Goal: Transaction & Acquisition: Purchase product/service

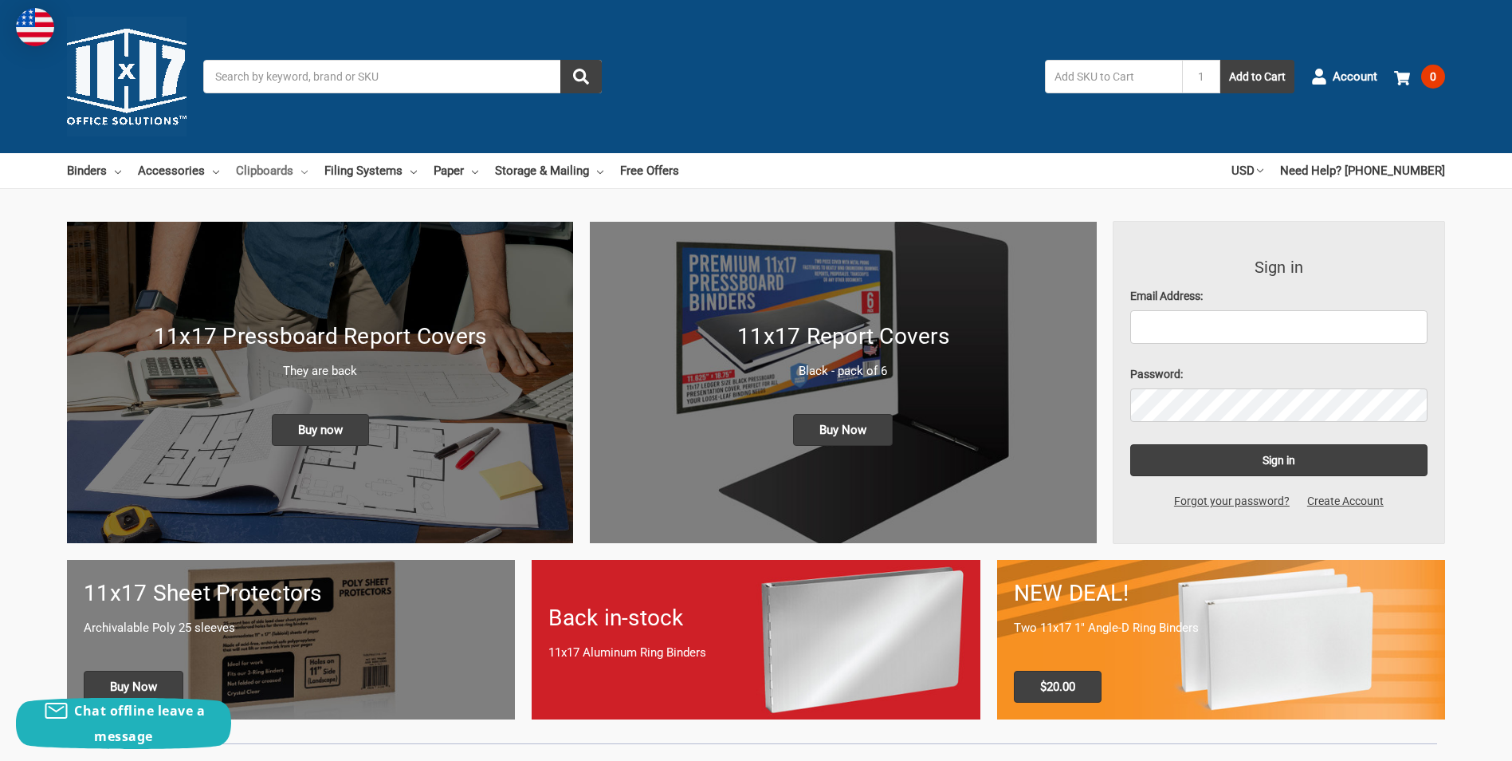
click at [267, 171] on link "Clipboards" at bounding box center [272, 170] width 72 height 35
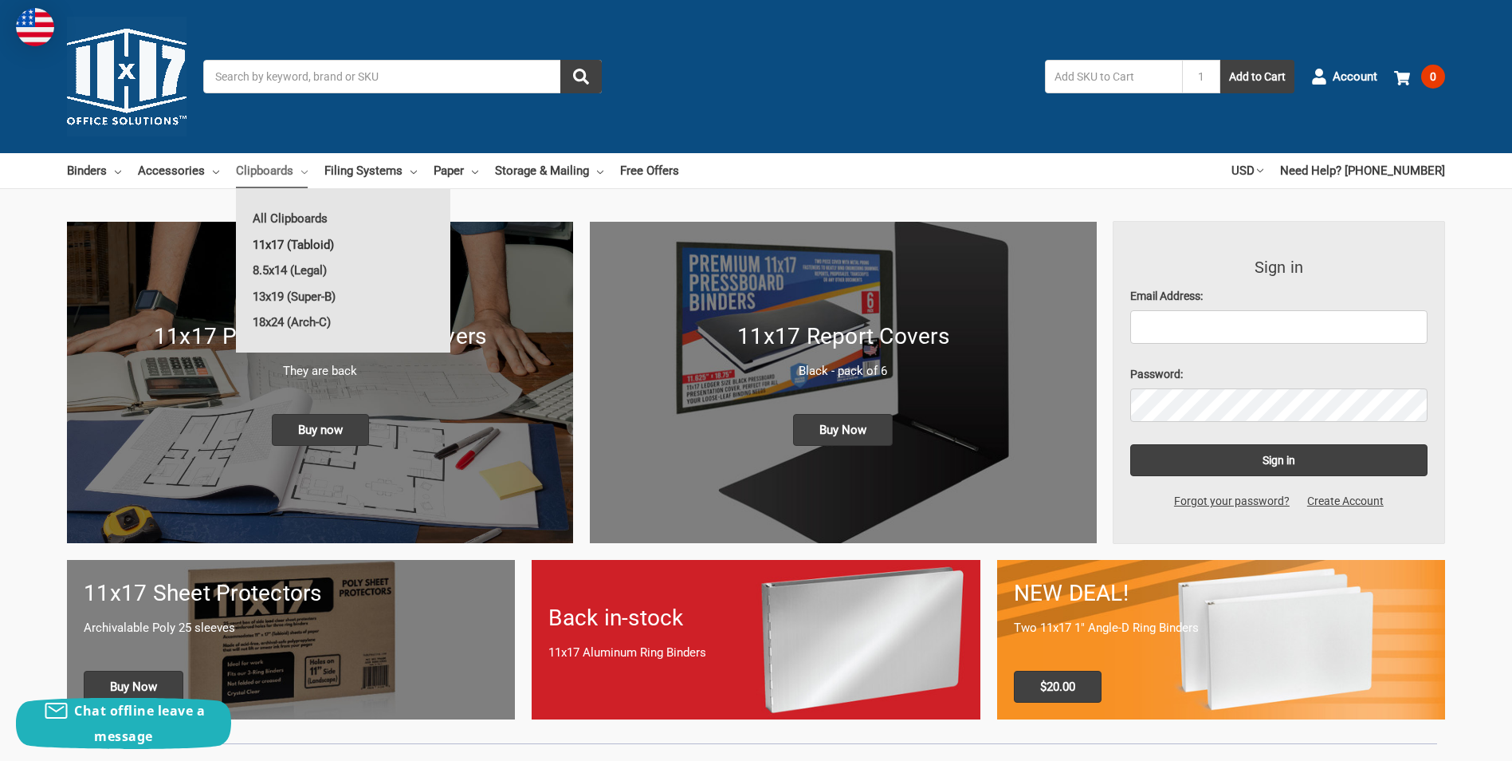
click at [276, 240] on link "11x17 (Tabloid)" at bounding box center [343, 245] width 214 height 26
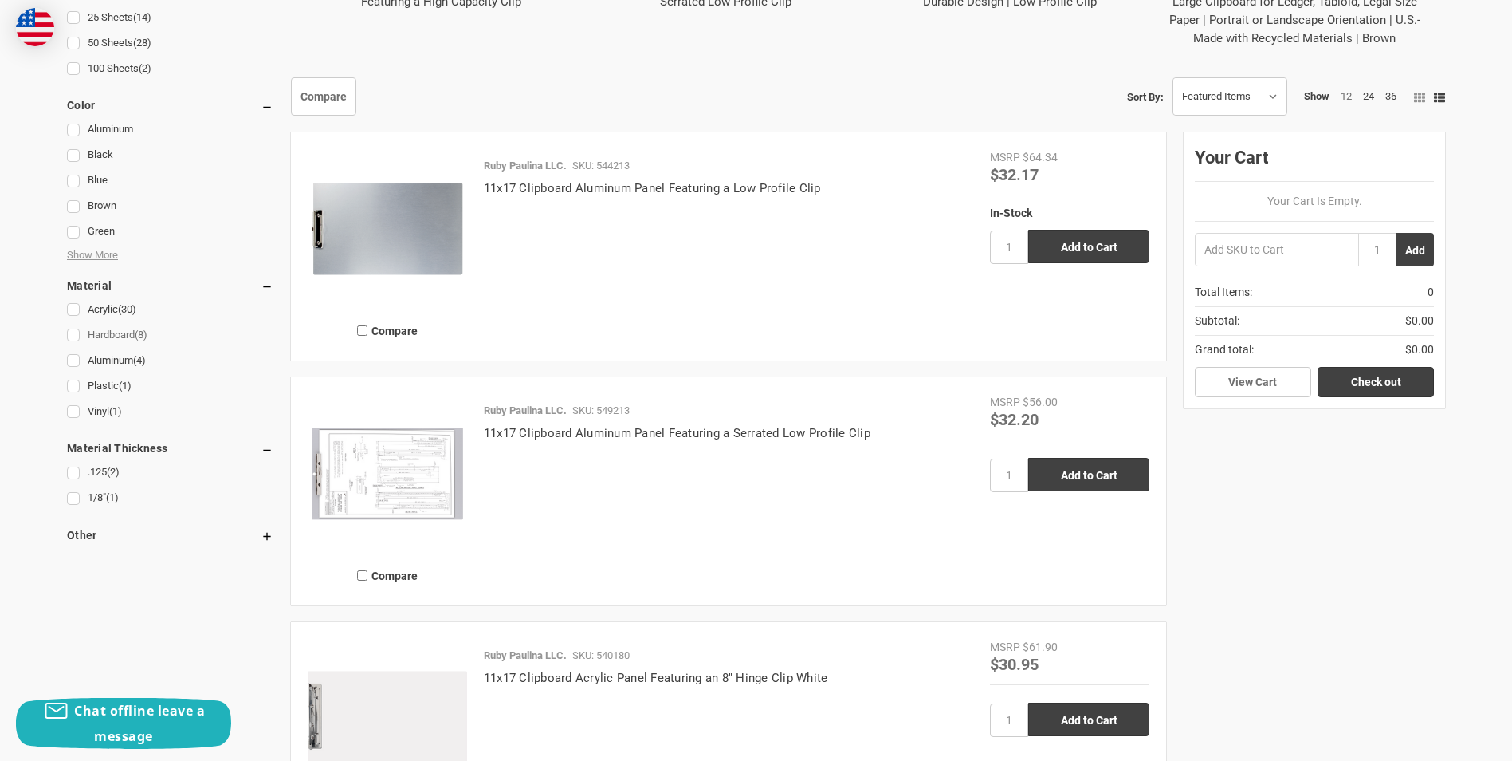
scroll to position [957, 0]
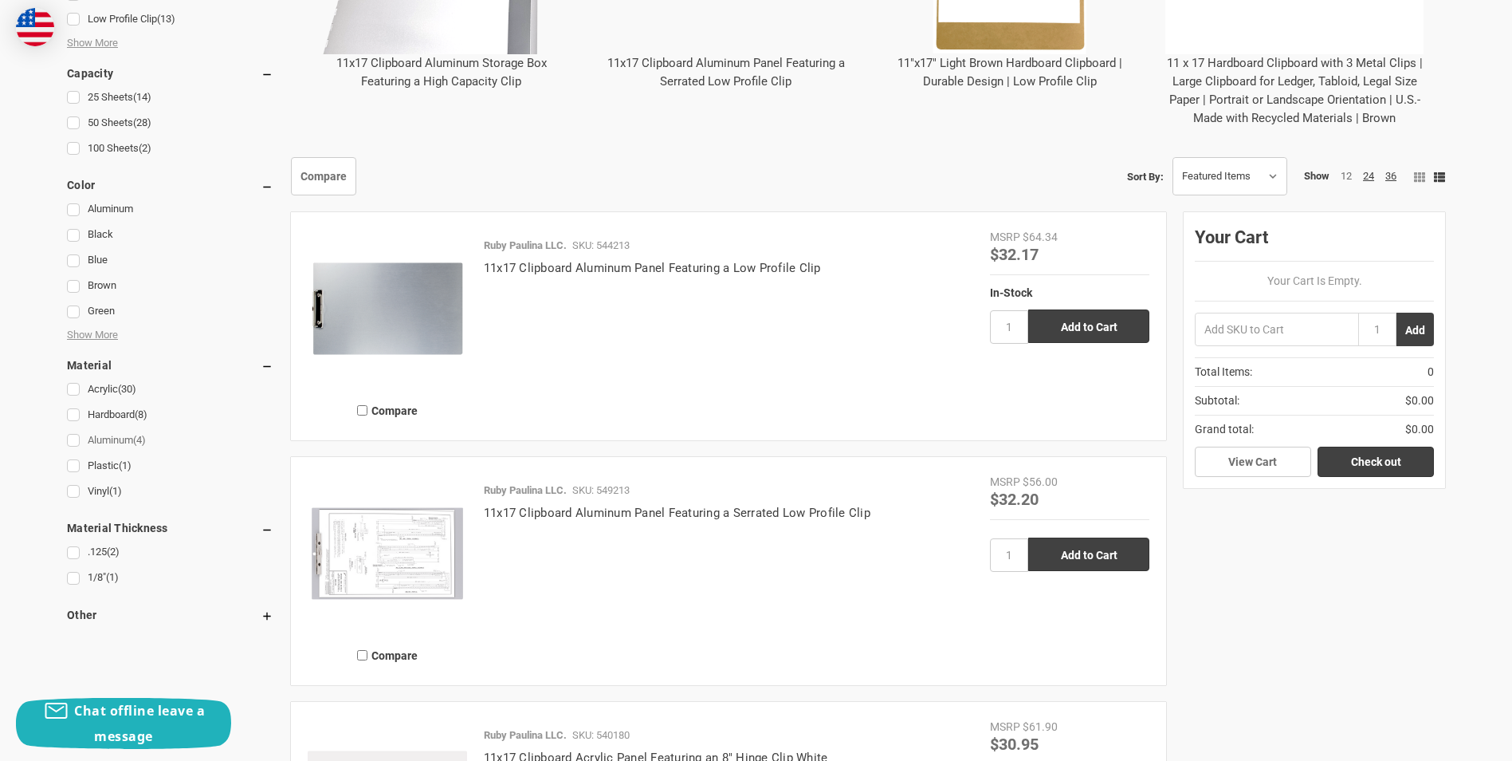
click at [72, 444] on link "Aluminum (4)" at bounding box center [170, 441] width 206 height 22
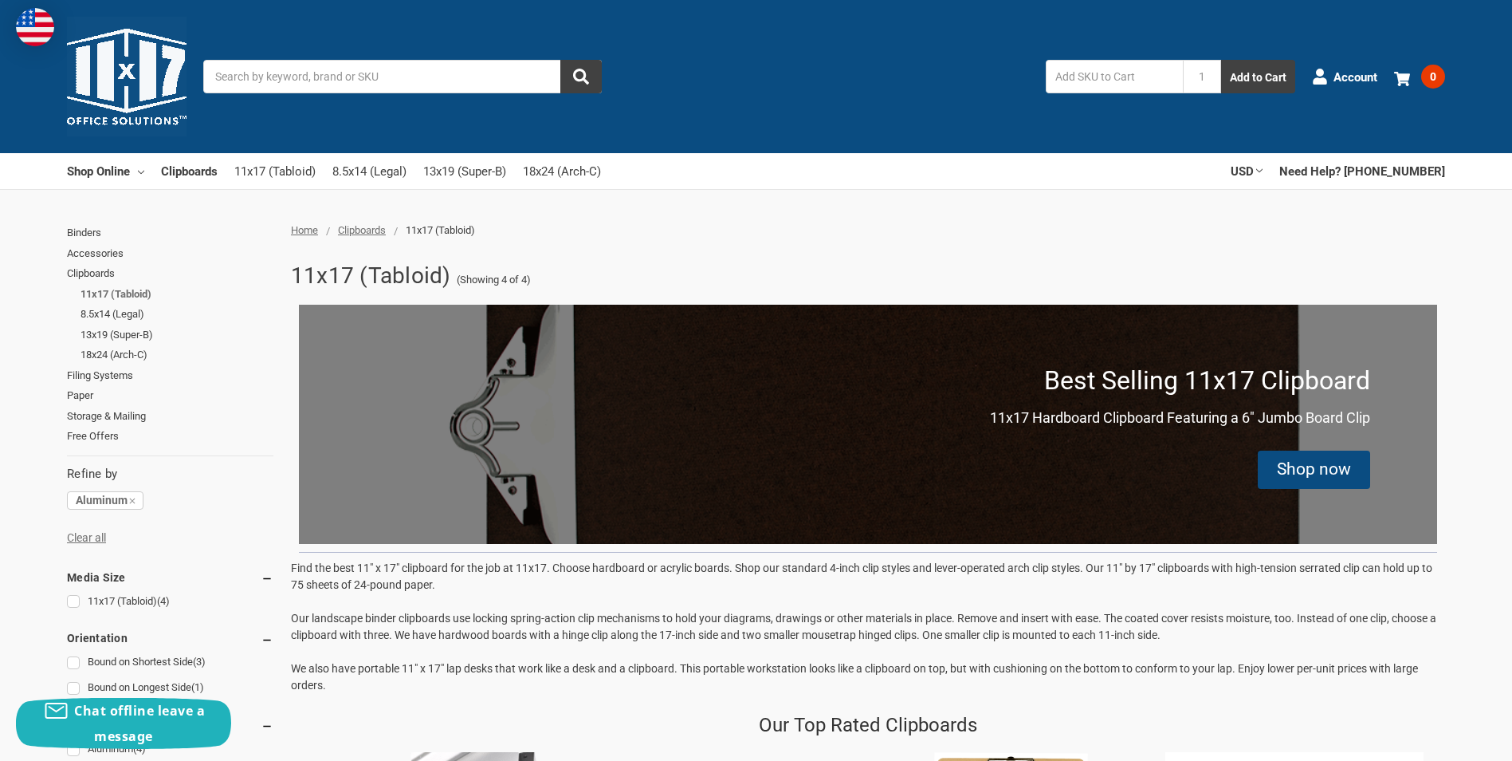
click at [102, 293] on link "11x17 (Tabloid)" at bounding box center [177, 294] width 193 height 21
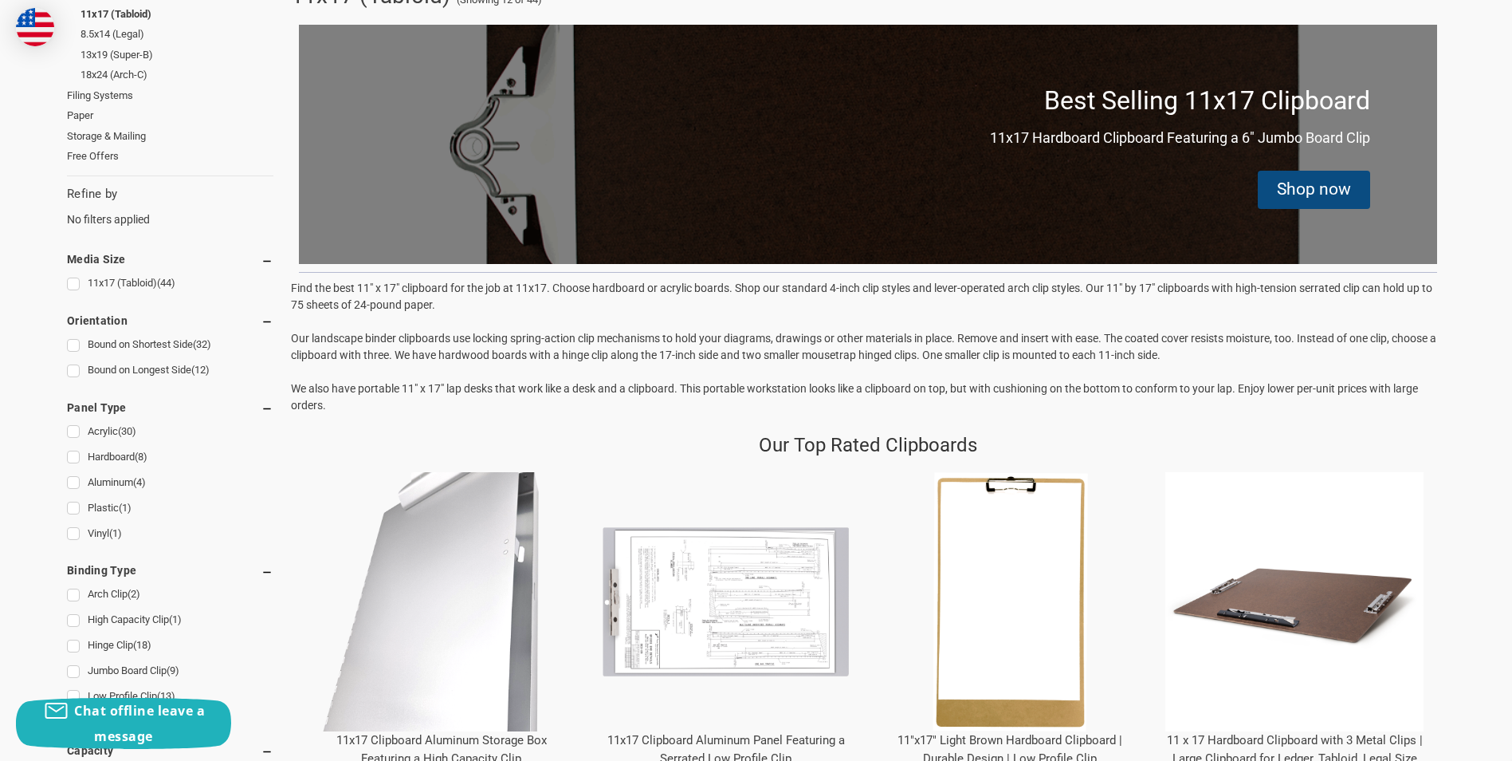
scroll to position [318, 0]
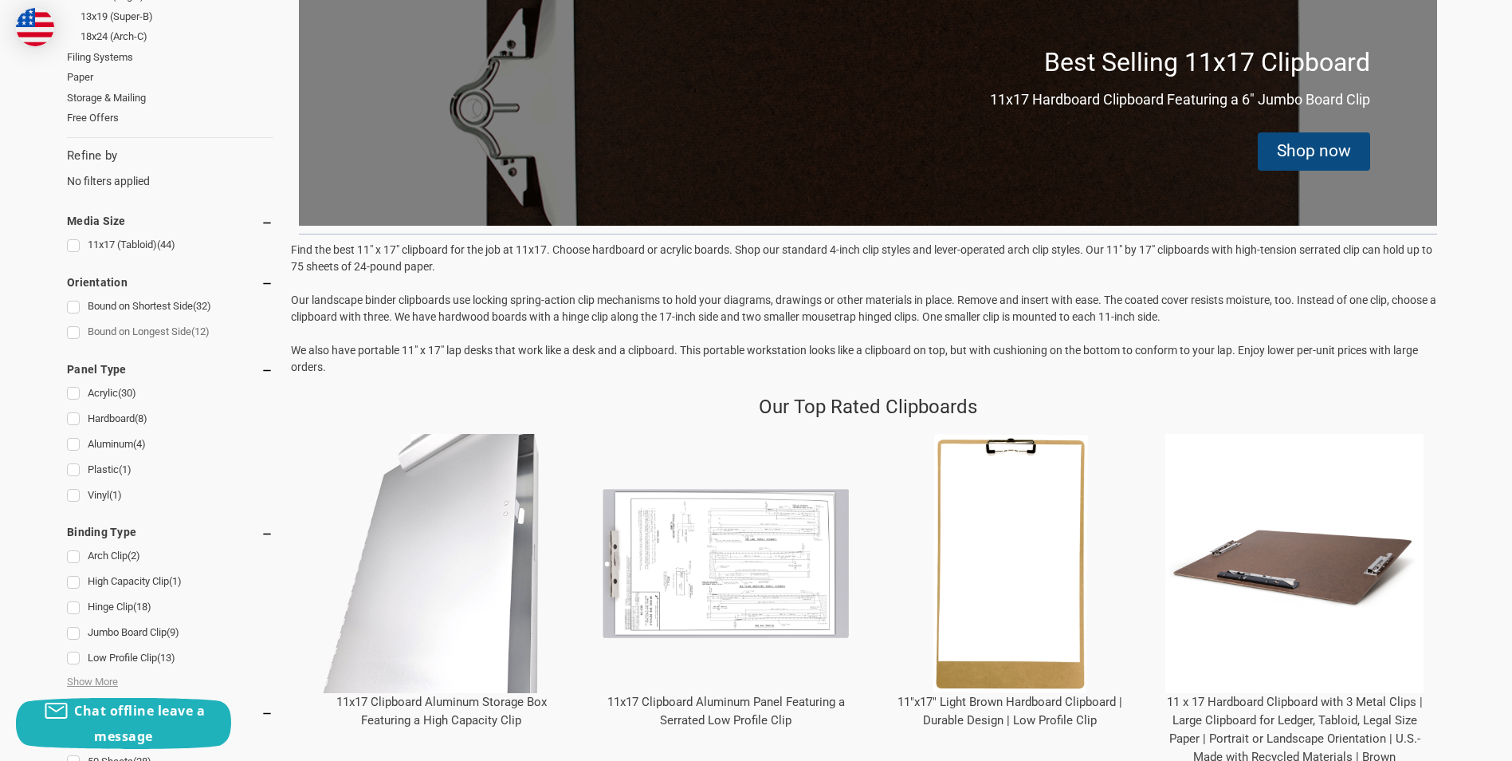
click at [73, 330] on link "Bound on Longest Side (12)" at bounding box center [170, 332] width 206 height 22
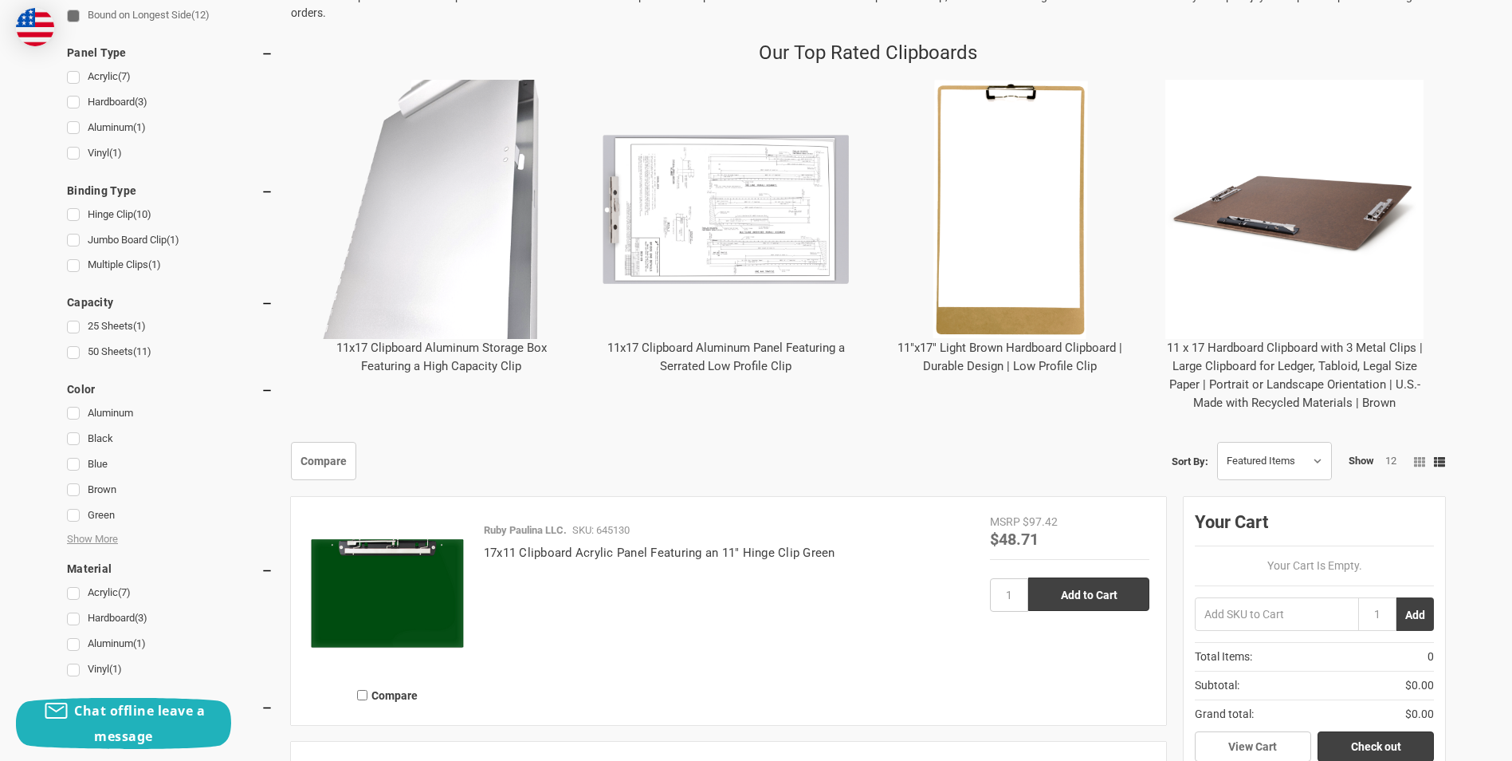
scroll to position [638, 0]
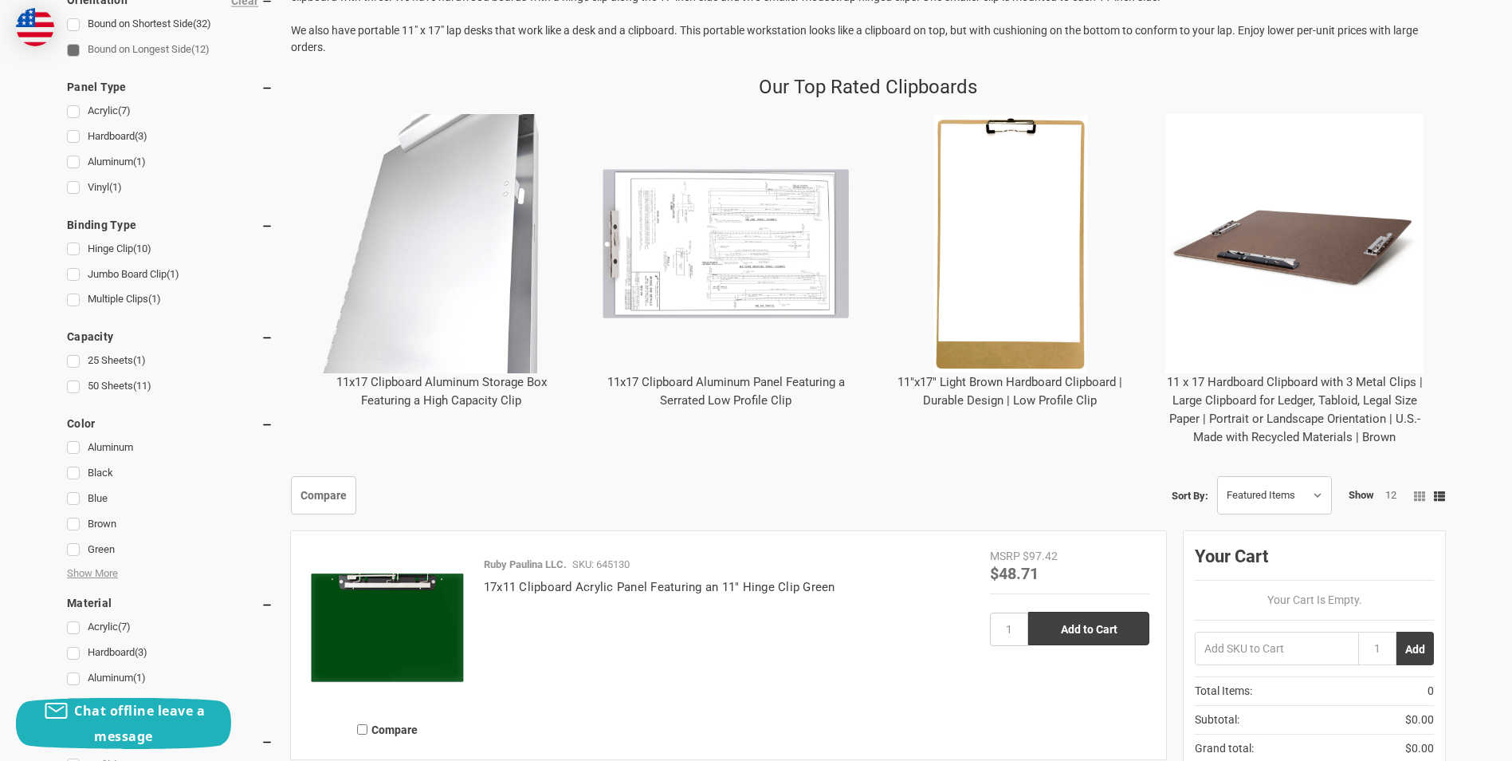
click at [432, 395] on link "11x17 Clipboard Aluminum Storage Box Featuring a High Capacity Clip" at bounding box center [441, 391] width 210 height 33
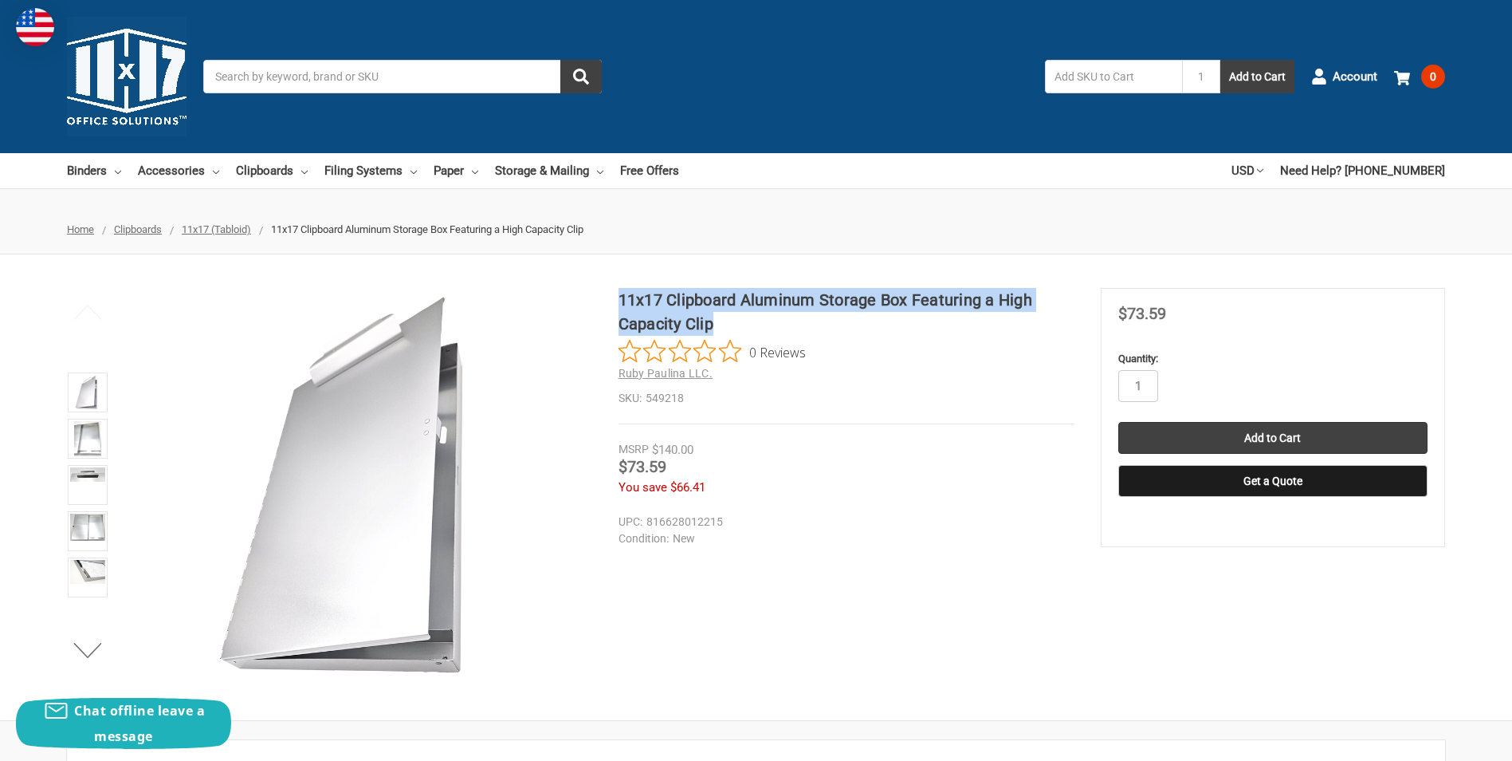
drag, startPoint x: 619, startPoint y: 295, endPoint x: 809, endPoint y: 315, distance: 191.6
click at [809, 315] on h1 "11x17 Clipboard Aluminum Storage Box Featuring a High Capacity Clip" at bounding box center [847, 312] width 456 height 48
copy h1 "11x17 Clipboard Aluminum Storage Box Featuring a High Capacity Clip"
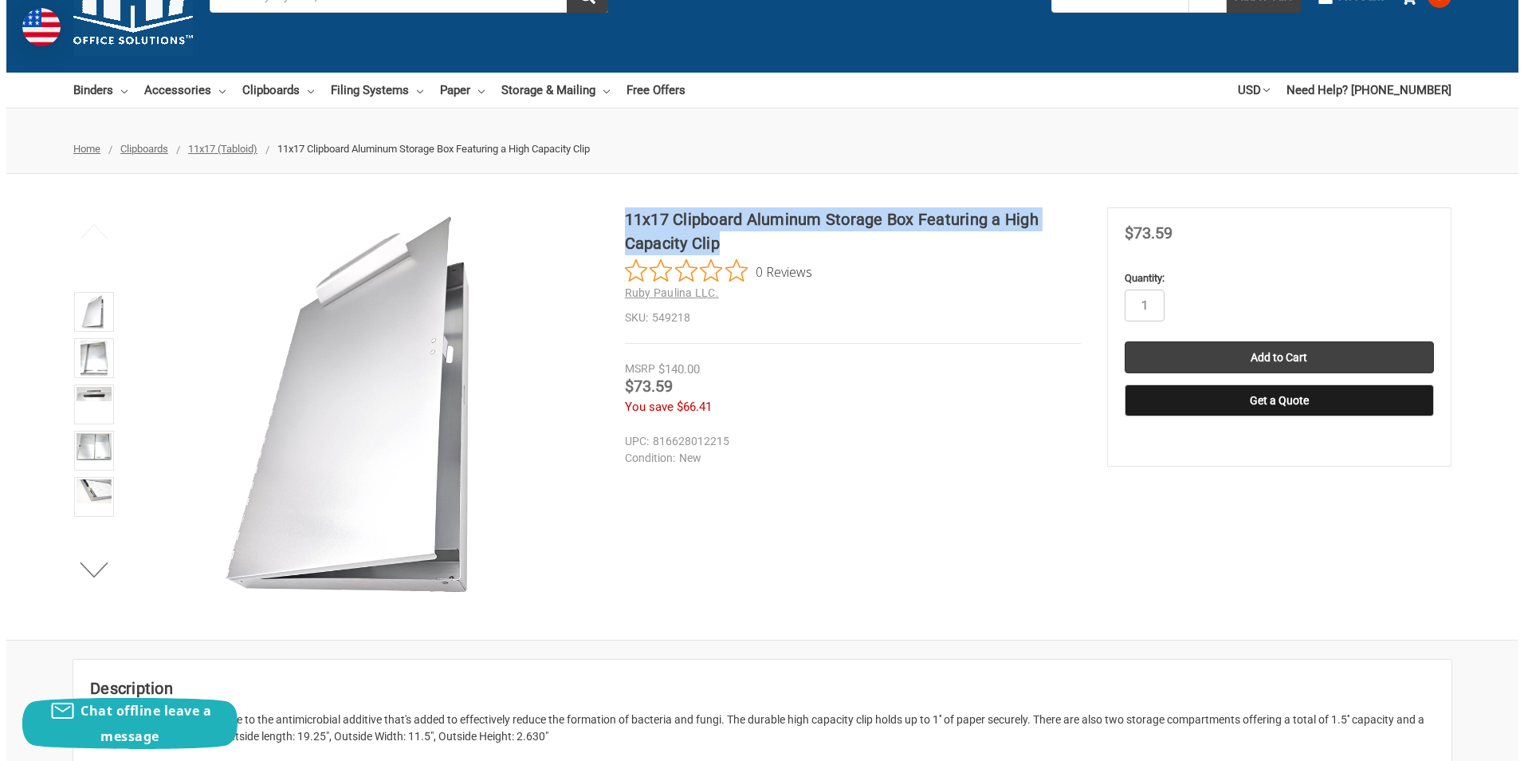
scroll to position [80, 0]
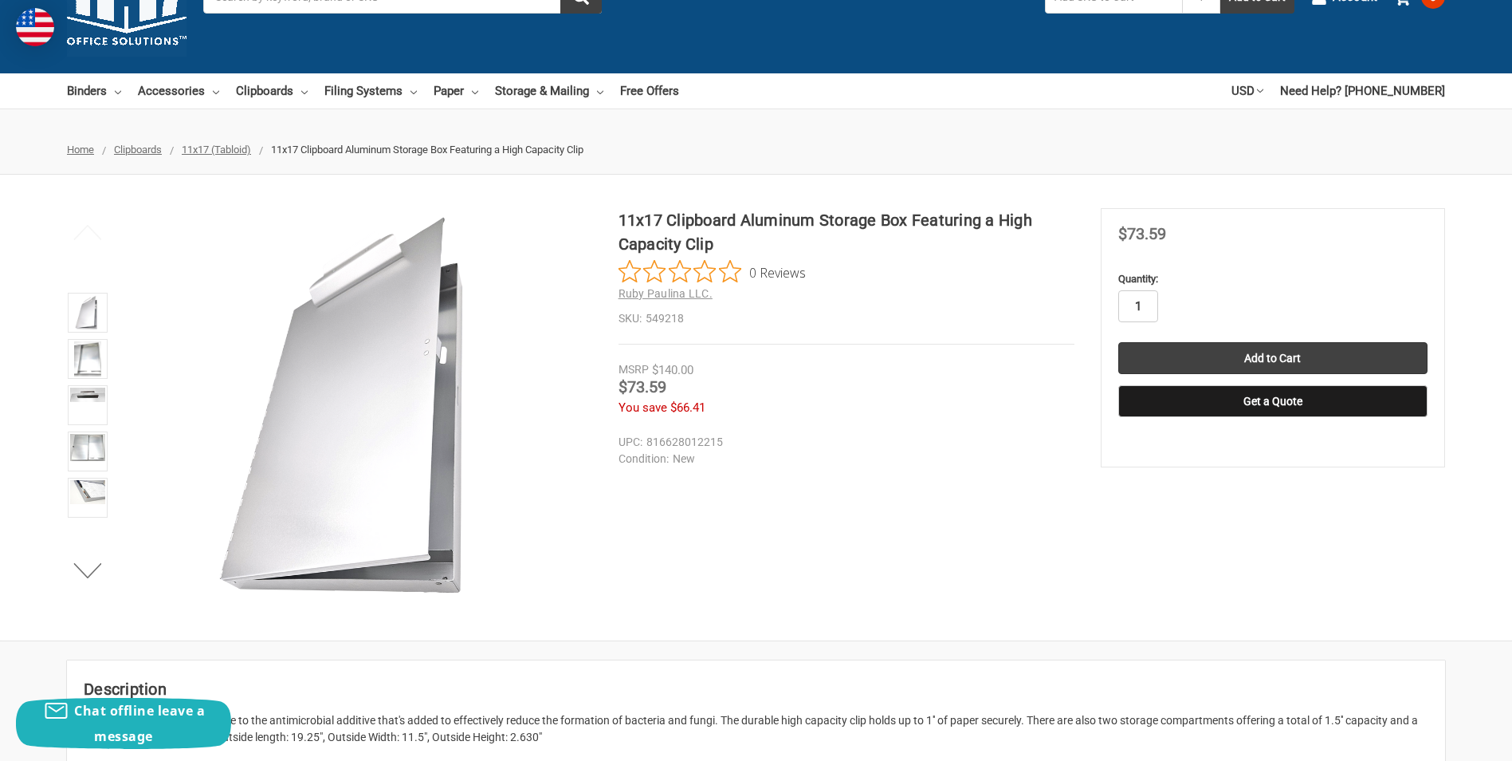
click at [1149, 301] on input "1" at bounding box center [1138, 306] width 40 height 32
type input "10"
click at [1270, 359] on input "Add to Cart" at bounding box center [1272, 358] width 309 height 32
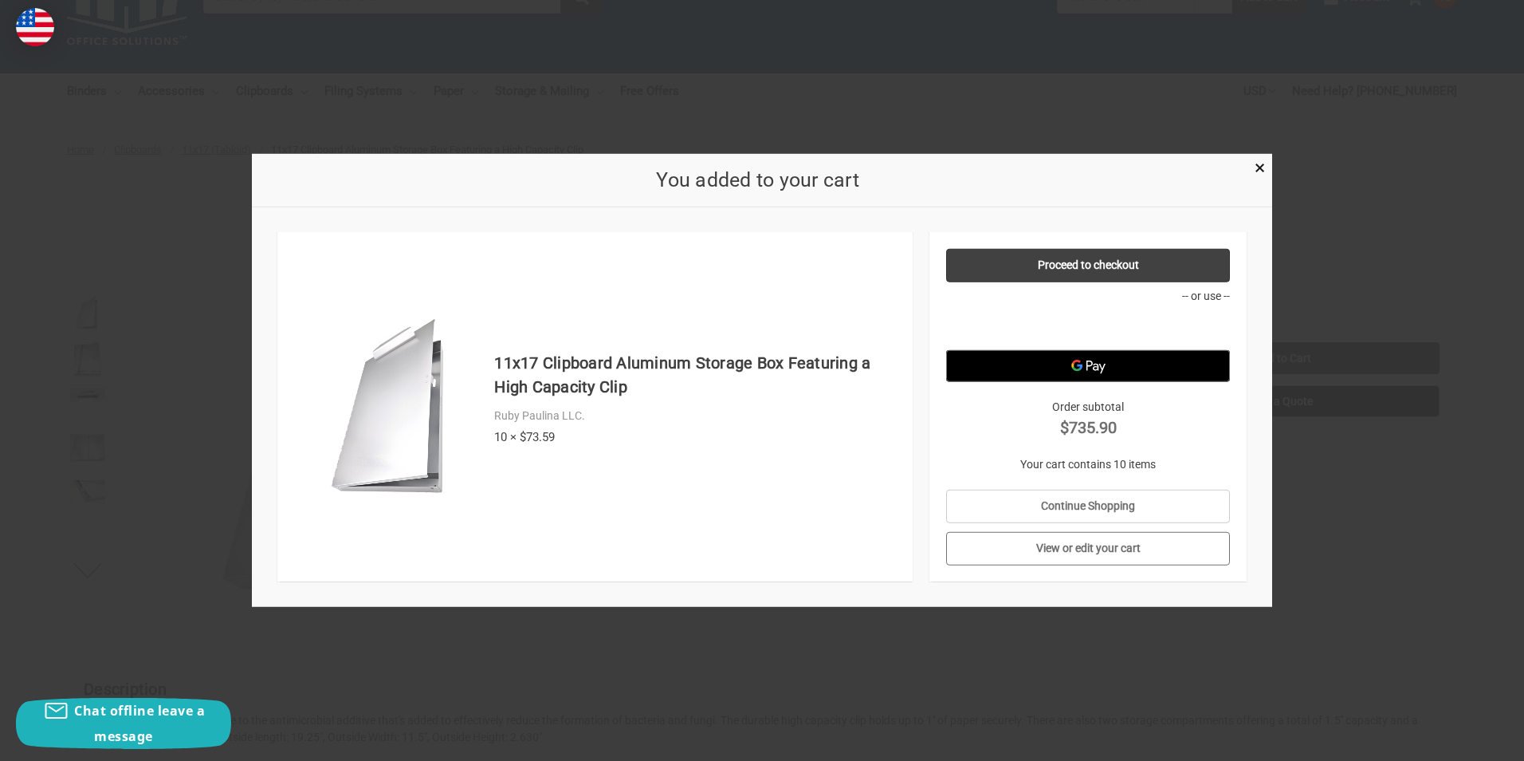
click at [1118, 555] on link "View or edit your cart" at bounding box center [1088, 548] width 285 height 33
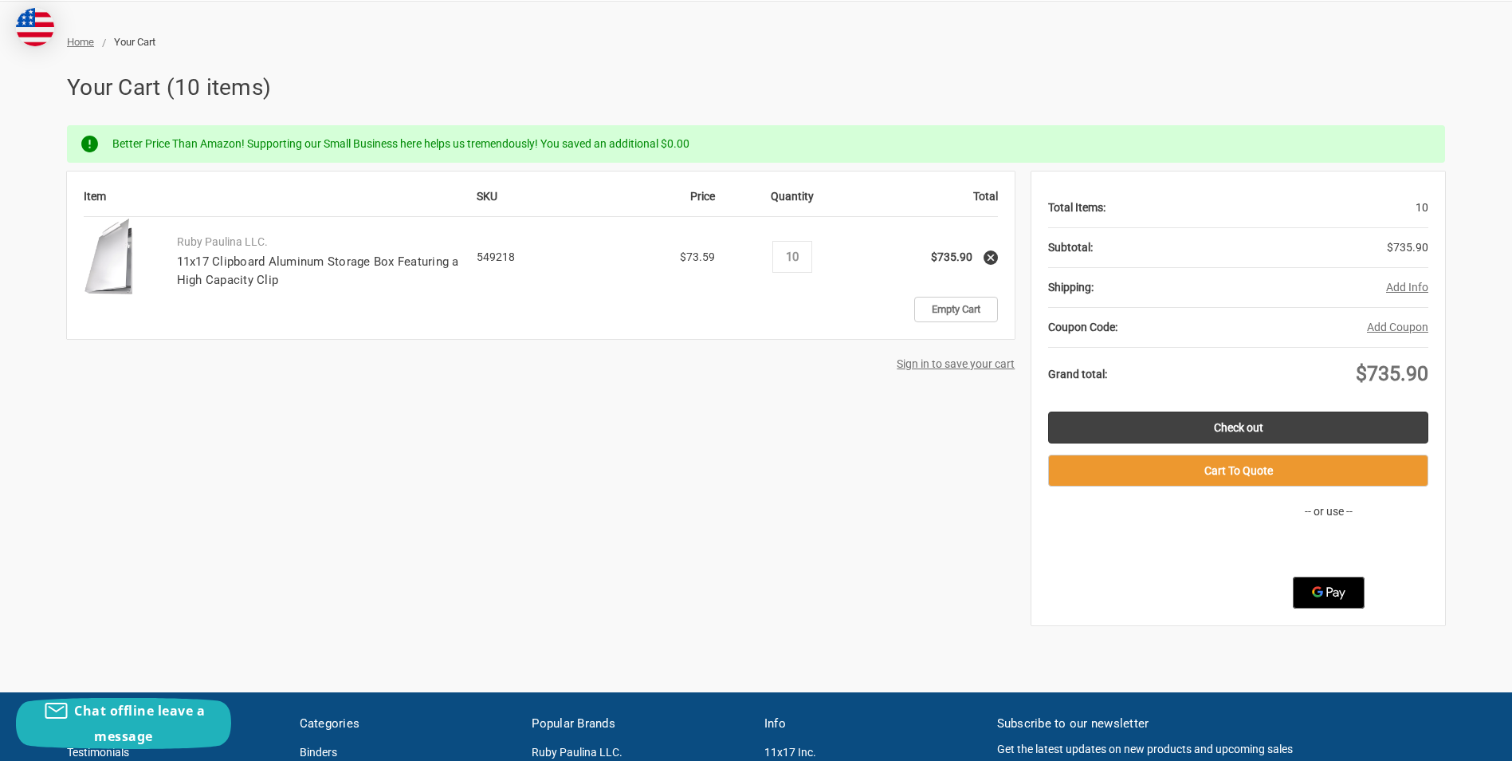
scroll to position [159, 0]
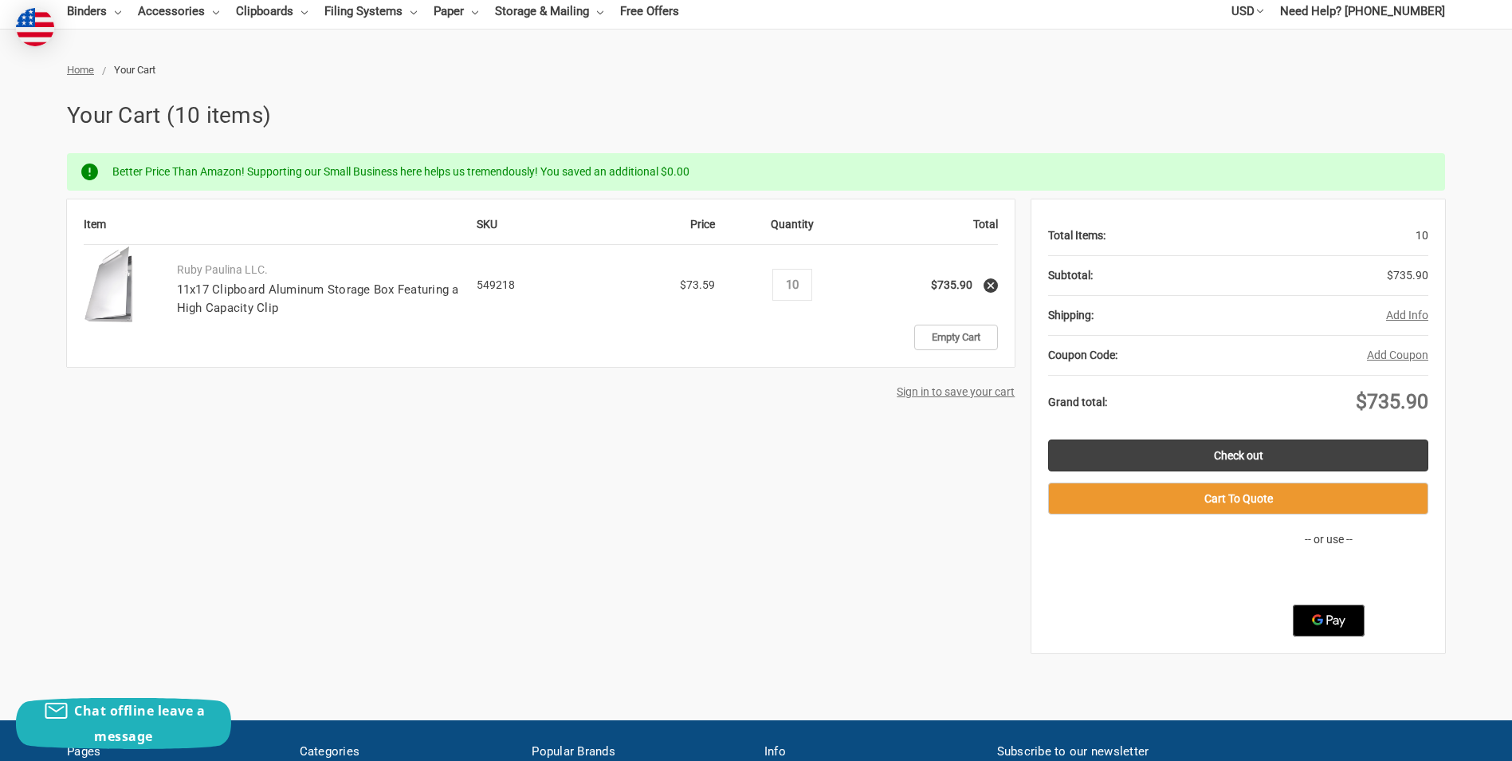
click at [1417, 313] on button "Add Info" at bounding box center [1407, 315] width 42 height 17
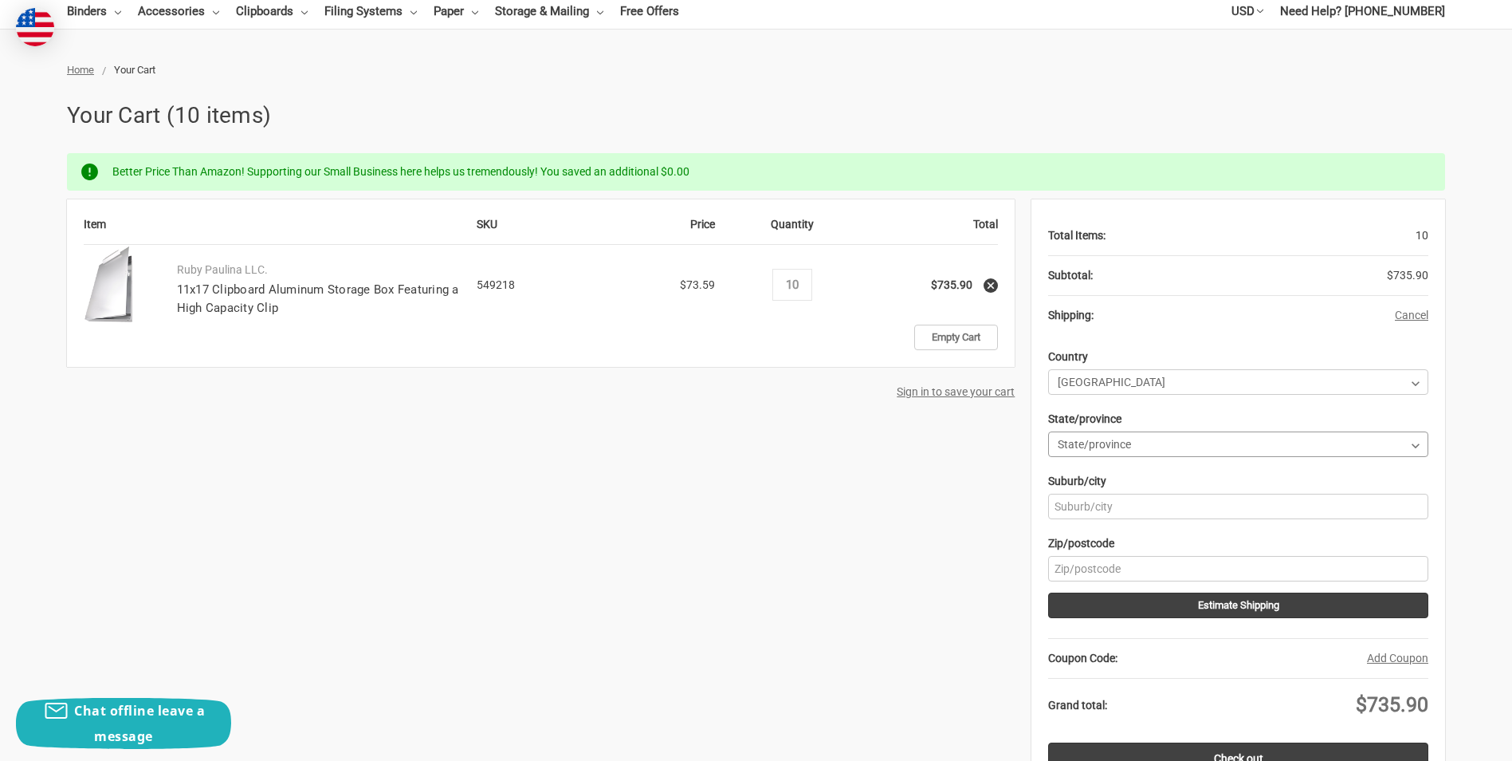
click at [1230, 452] on select "State/province [US_STATE] [US_STATE] [US_STATE] [US_STATE] [US_STATE] Armed For…" at bounding box center [1238, 444] width 380 height 26
select select "56"
click at [1048, 431] on select "State/province [US_STATE] [US_STATE] [US_STATE] [US_STATE] [US_STATE] Armed For…" at bounding box center [1238, 444] width 380 height 26
click at [1131, 509] on input "Suburb/city" at bounding box center [1238, 506] width 380 height 26
type input "[GEOGRAPHIC_DATA]"
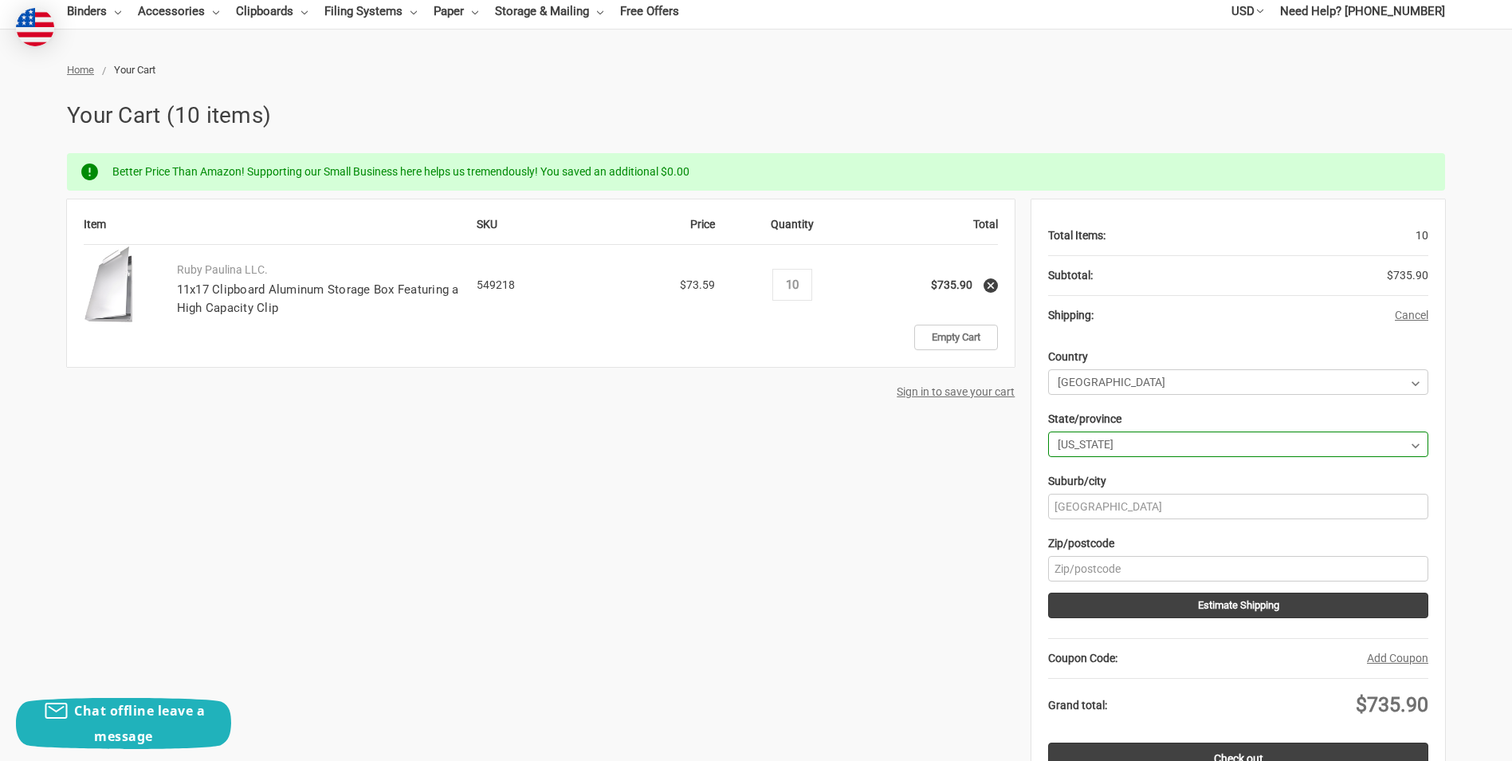
type input "37821"
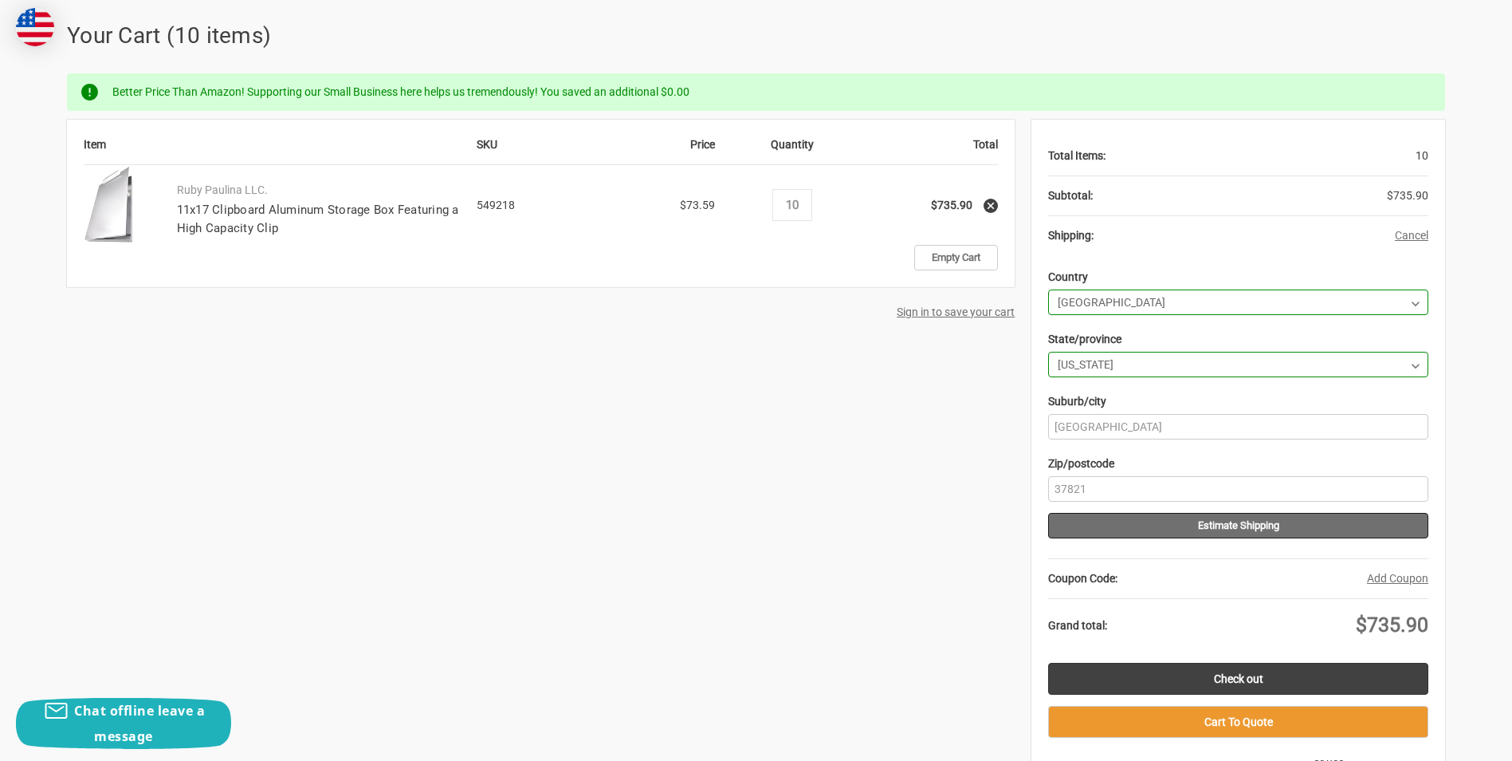
click at [1229, 520] on button "Estimate Shipping" at bounding box center [1238, 526] width 380 height 26
click at [1266, 524] on button "Estimate Shipping" at bounding box center [1238, 526] width 380 height 26
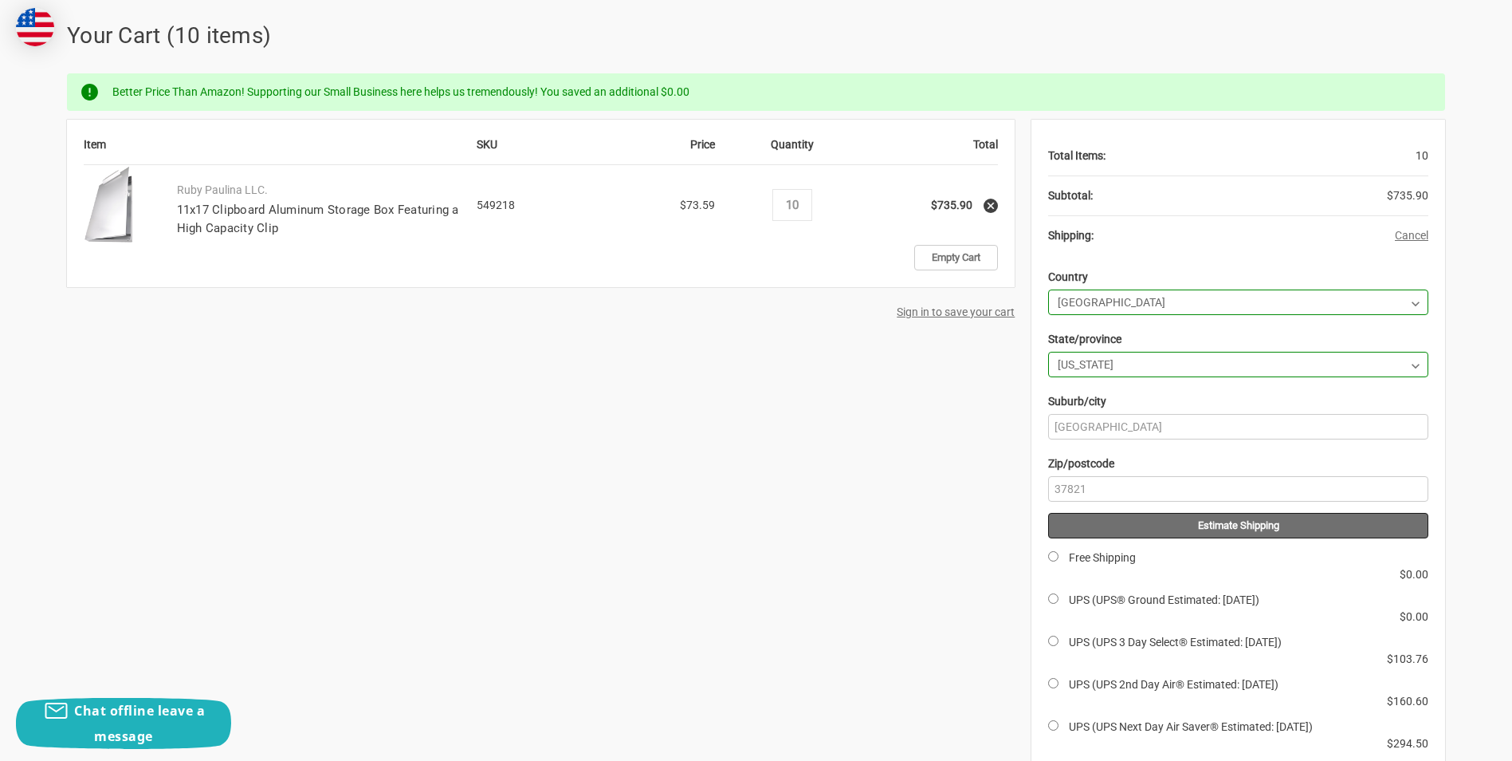
scroll to position [319, 0]
